Goal: Navigation & Orientation: Find specific page/section

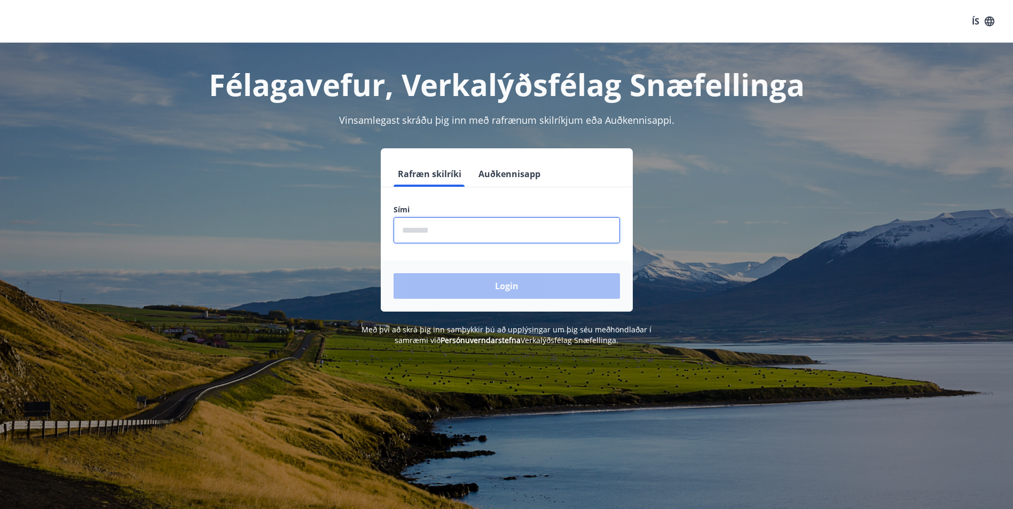
click at [451, 233] on input "phone" at bounding box center [506, 230] width 226 height 26
type input "********"
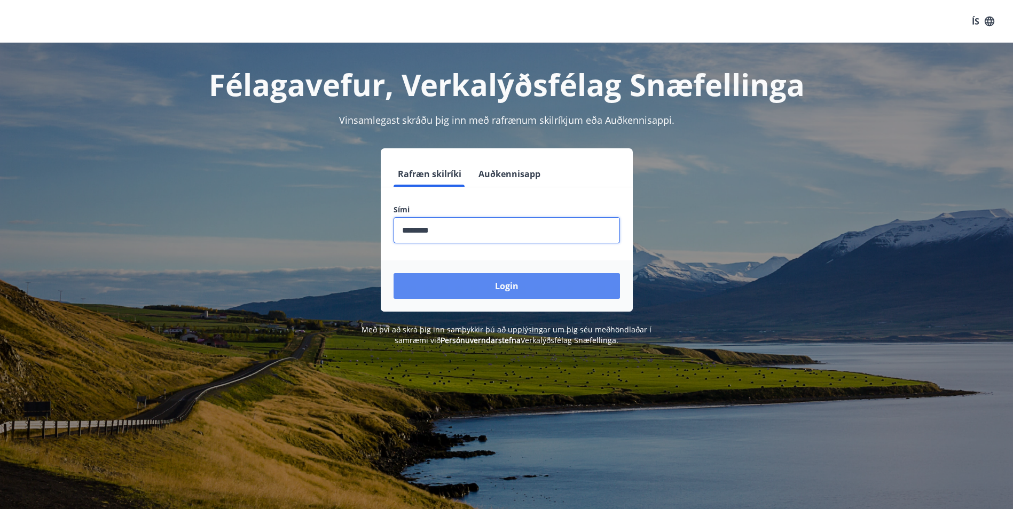
click at [510, 290] on button "Login" at bounding box center [506, 286] width 226 height 26
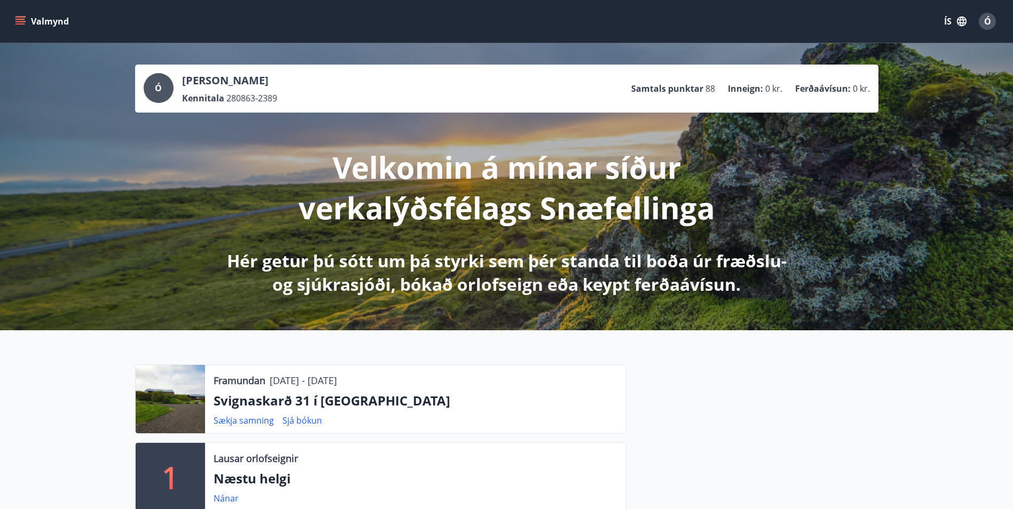
click at [22, 16] on icon "menu" at bounding box center [20, 21] width 11 height 11
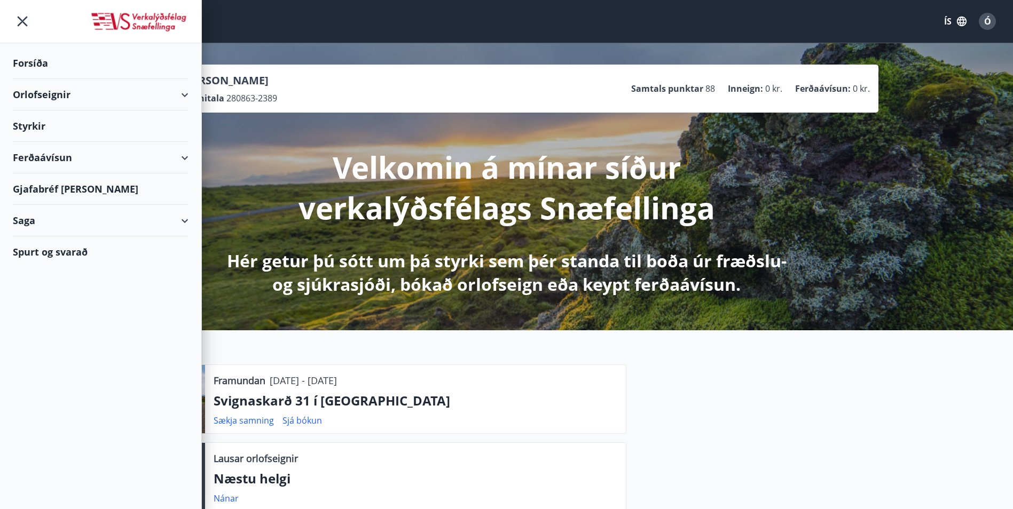
click at [36, 79] on div "Styrkir" at bounding box center [101, 63] width 176 height 31
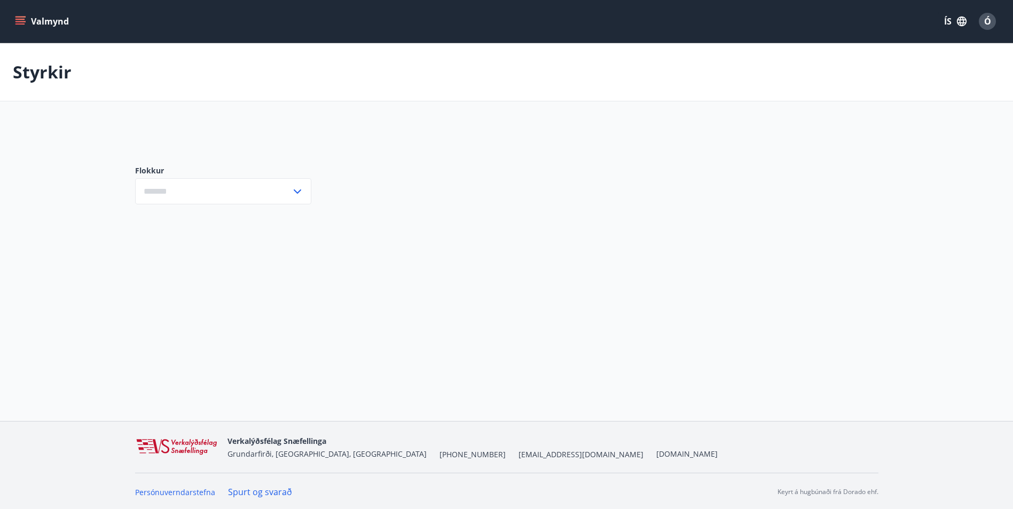
type input "***"
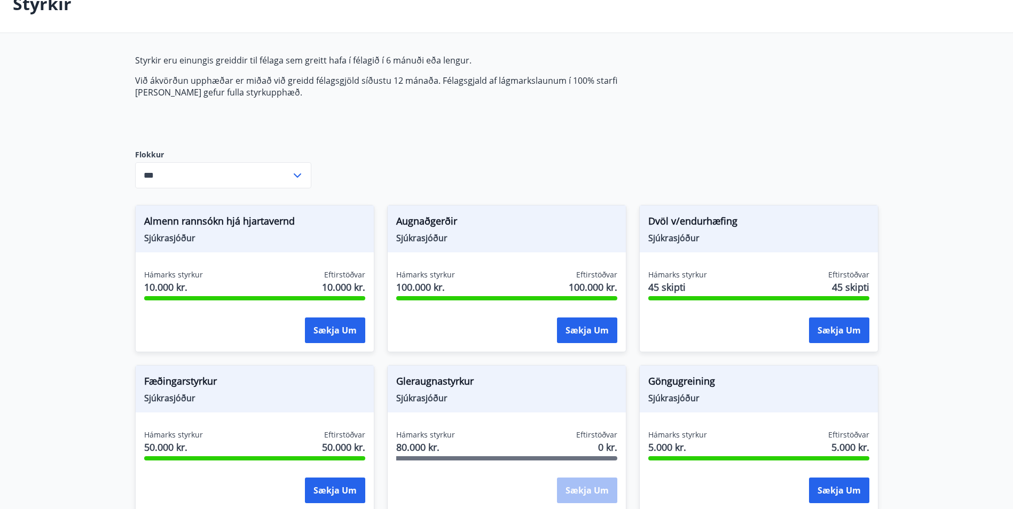
scroll to position [14, 0]
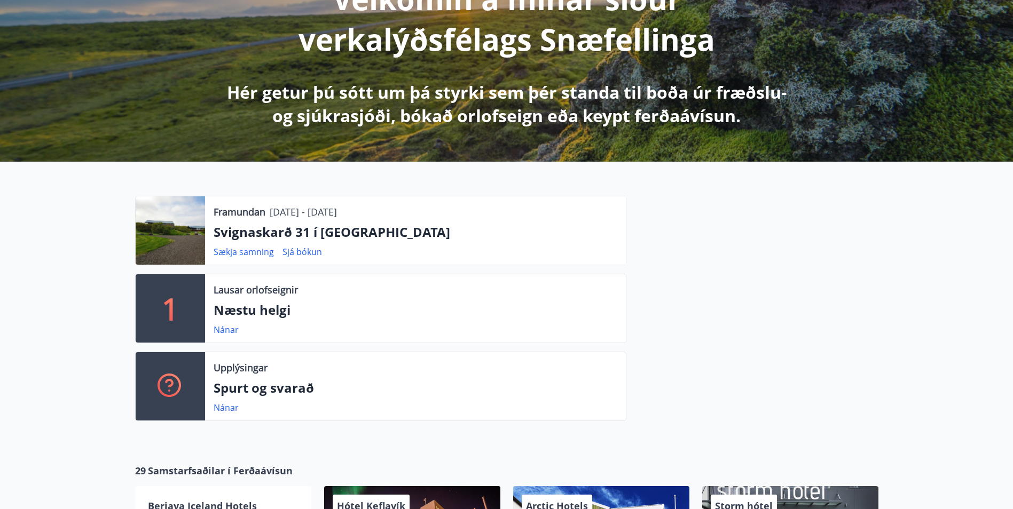
scroll to position [267, 0]
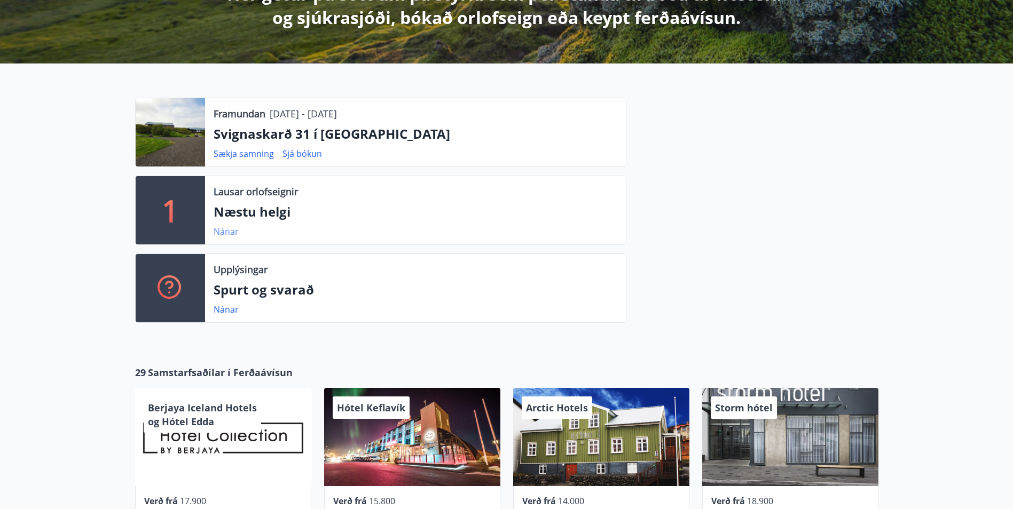
click at [219, 230] on link "Nánar" at bounding box center [226, 232] width 25 height 12
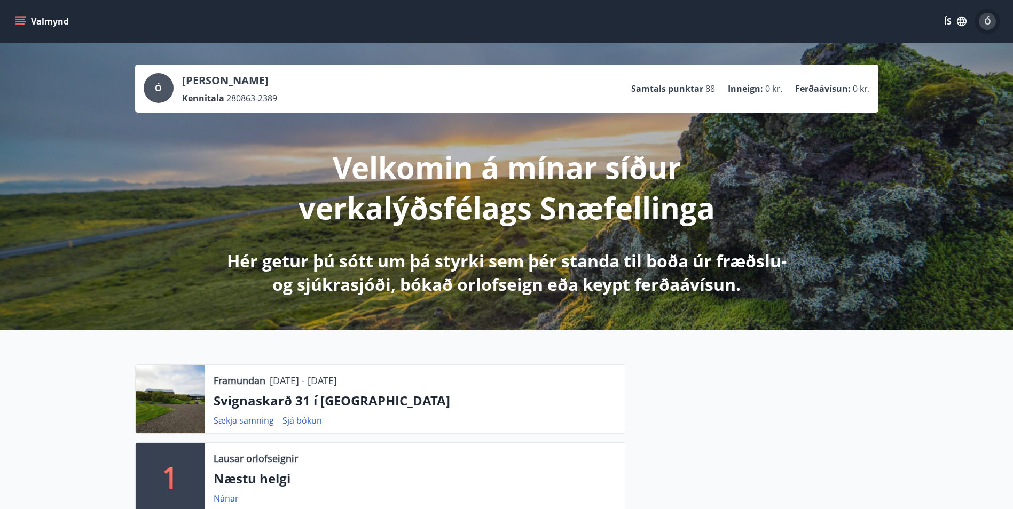
click at [987, 19] on span "Ó" at bounding box center [987, 21] width 7 height 12
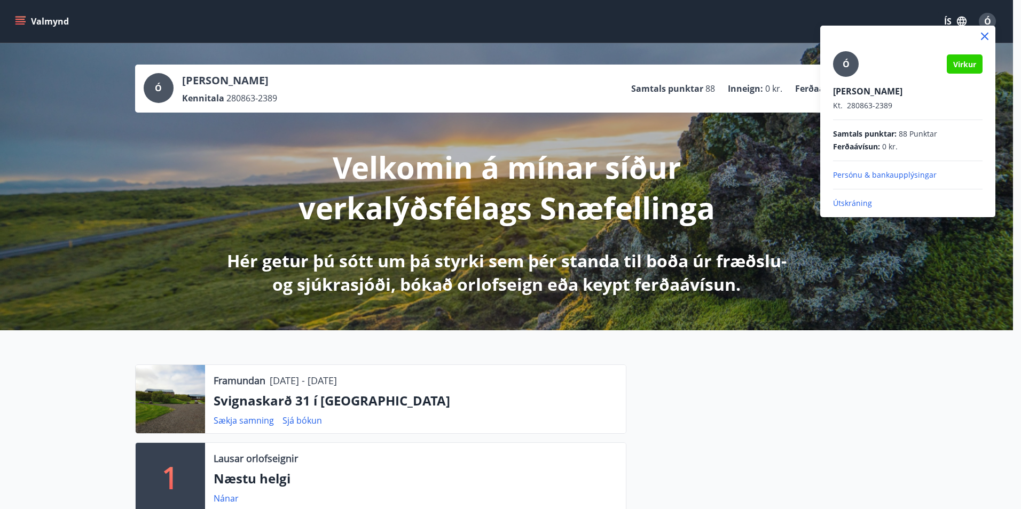
click at [859, 204] on p "Útskráning" at bounding box center [907, 203] width 149 height 11
